Goal: Navigation & Orientation: Understand site structure

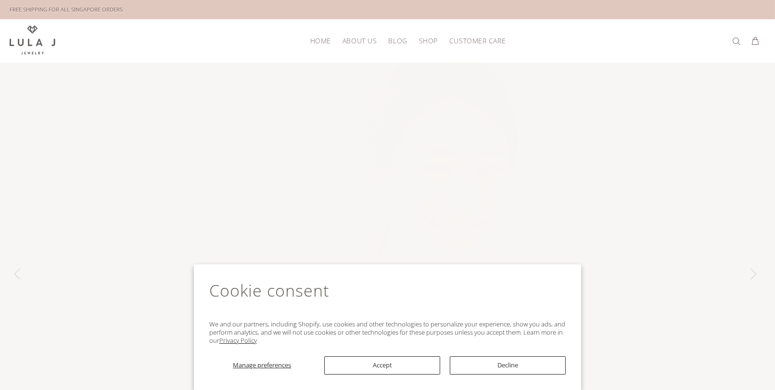
click at [396, 41] on span "BLOG" at bounding box center [397, 40] width 19 height 7
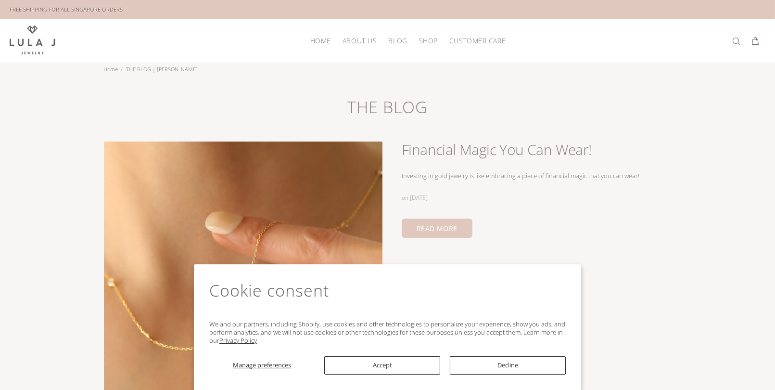
click at [419, 41] on span "SHOP" at bounding box center [428, 40] width 19 height 7
click at [390, 40] on span "BLOG" at bounding box center [397, 40] width 19 height 7
click at [363, 38] on span "ABOUT US" at bounding box center [359, 40] width 34 height 7
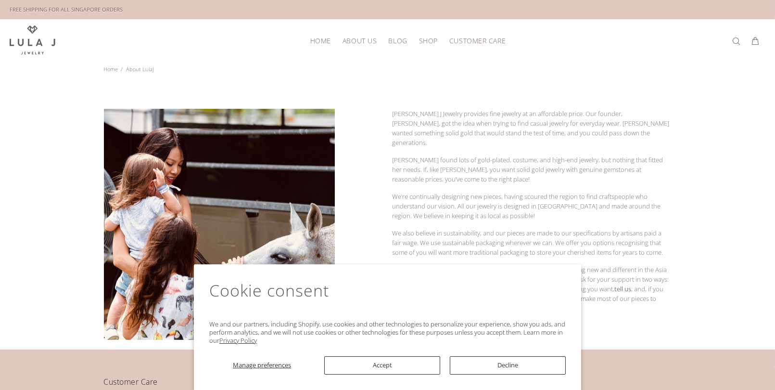
click at [352, 38] on span "ABOUT US" at bounding box center [359, 40] width 34 height 7
click at [316, 38] on span "HOME" at bounding box center [320, 40] width 21 height 7
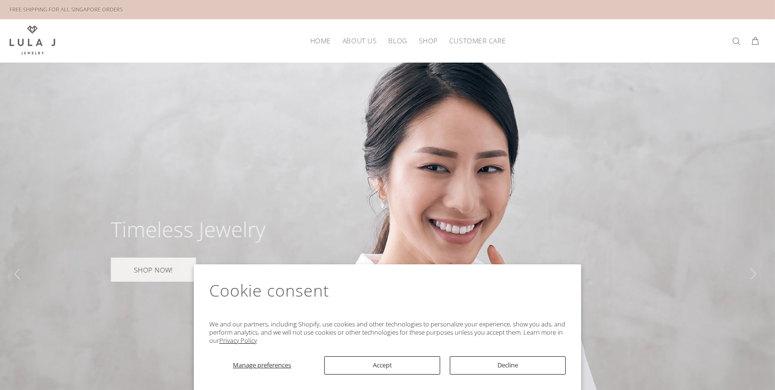
click at [462, 33] on link "CUSTOMER CARE" at bounding box center [474, 40] width 62 height 15
click at [633, 151] on div at bounding box center [387, 274] width 775 height 423
click at [507, 361] on button "Decline" at bounding box center [508, 365] width 116 height 18
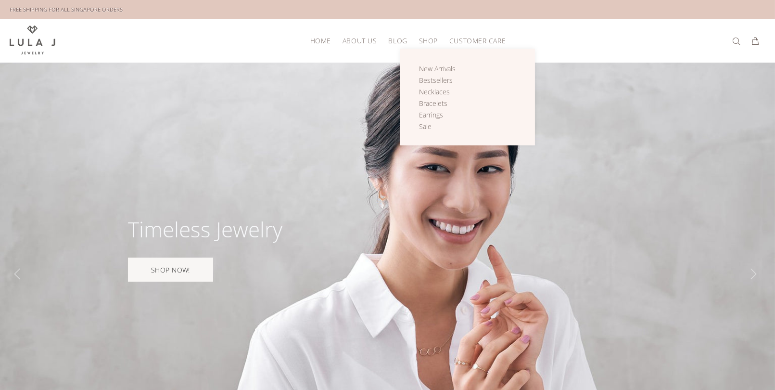
click at [424, 38] on span "SHOP" at bounding box center [428, 40] width 19 height 7
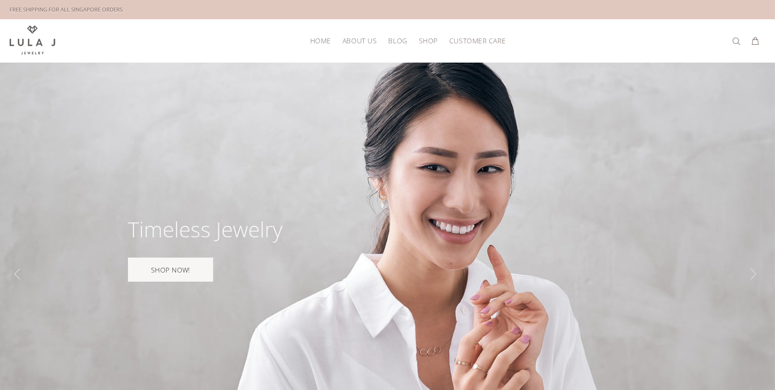
click at [392, 45] on link "BLOG" at bounding box center [397, 40] width 30 height 15
